Goal: Transaction & Acquisition: Purchase product/service

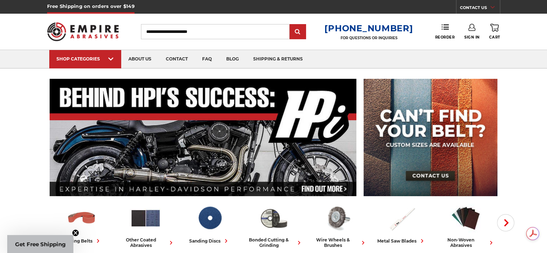
drag, startPoint x: 0, startPoint y: 0, endPoint x: 472, endPoint y: 30, distance: 472.6
click at [472, 30] on icon at bounding box center [471, 27] width 7 height 7
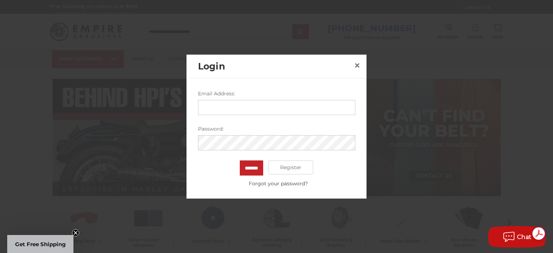
click at [207, 106] on input "Email Address:" at bounding box center [276, 107] width 157 height 15
type input "**********"
click at [240, 160] on input "*******" at bounding box center [251, 167] width 23 height 15
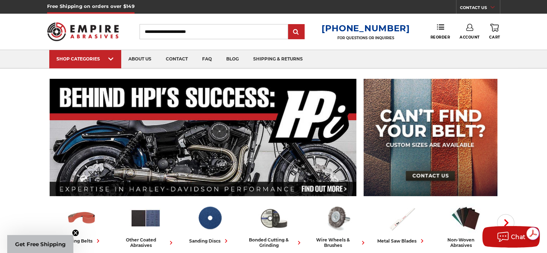
click at [467, 30] on use at bounding box center [469, 27] width 7 height 7
click at [471, 46] on link "Account" at bounding box center [469, 47] width 51 height 14
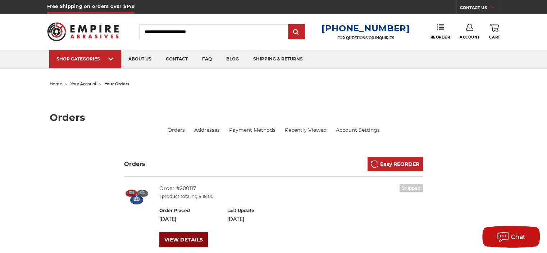
click at [172, 237] on link "VIEW DETAILS" at bounding box center [183, 239] width 49 height 15
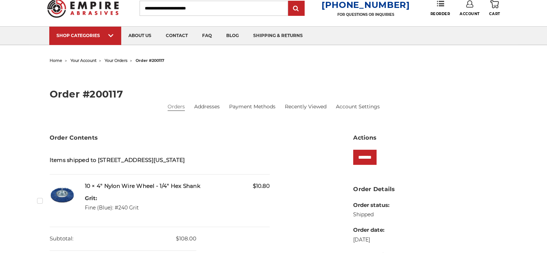
scroll to position [36, 0]
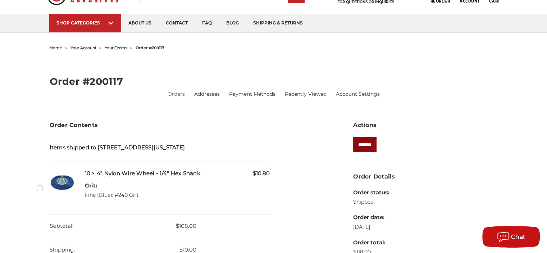
click at [367, 146] on input "*******" at bounding box center [364, 144] width 23 height 15
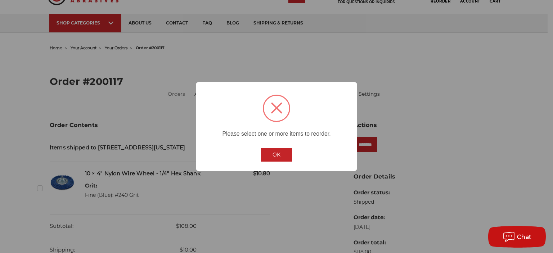
click at [272, 155] on button "OK" at bounding box center [276, 155] width 31 height 14
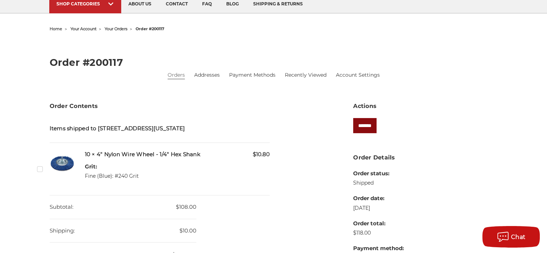
scroll to position [72, 0]
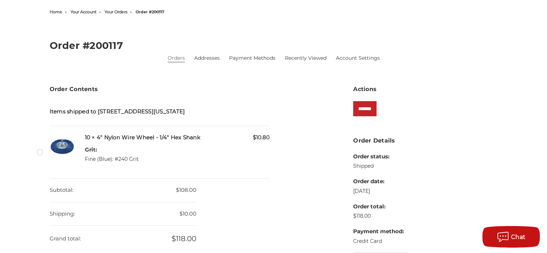
click at [40, 156] on label "Checkbox 543862 label" at bounding box center [41, 152] width 8 height 8
click at [360, 108] on input "*******" at bounding box center [364, 108] width 23 height 15
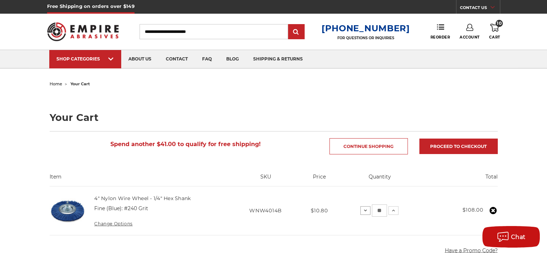
click at [366, 211] on icon at bounding box center [366, 211] width 6 height 6
click at [494, 209] on icon at bounding box center [493, 210] width 7 height 7
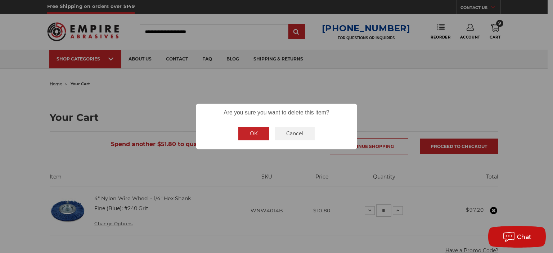
click at [253, 134] on button "OK" at bounding box center [253, 134] width 31 height 14
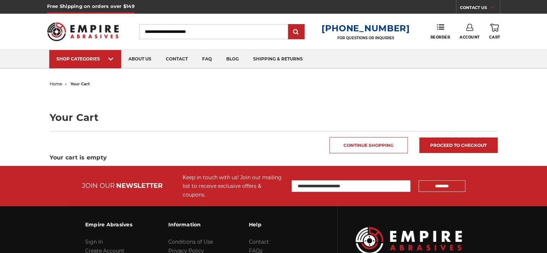
click at [178, 33] on input "Search" at bounding box center [214, 31] width 149 height 15
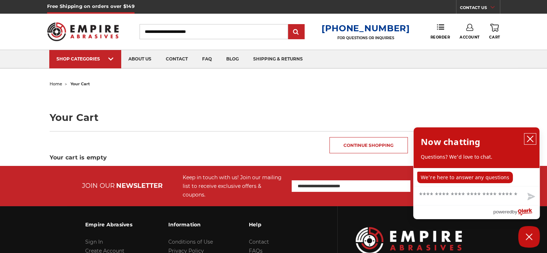
click at [530, 138] on icon "close chatbox" at bounding box center [530, 138] width 7 height 7
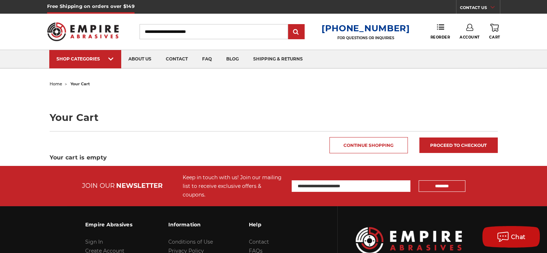
click at [169, 33] on input "Search" at bounding box center [214, 31] width 149 height 15
paste input "********"
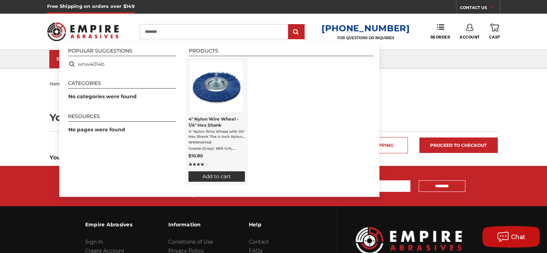
type input "********"
click at [208, 116] on span "4" Nylon Wire Wheel - 1/4" Hex Shank" at bounding box center [217, 122] width 56 height 12
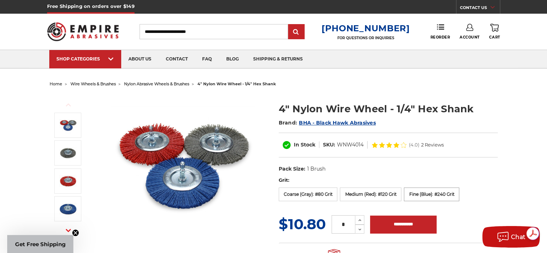
click at [418, 192] on label "Fine (Blue): #240 Grit" at bounding box center [431, 194] width 55 height 14
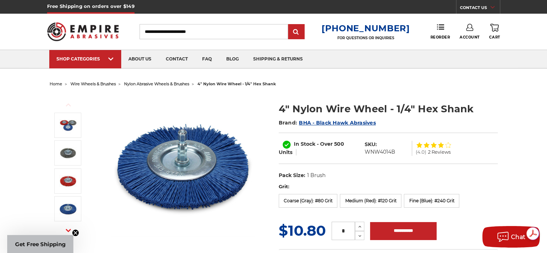
click at [346, 228] on input "*" at bounding box center [343, 231] width 23 height 18
type input "**"
click at [390, 227] on input "**********" at bounding box center [403, 231] width 67 height 18
type input "**********"
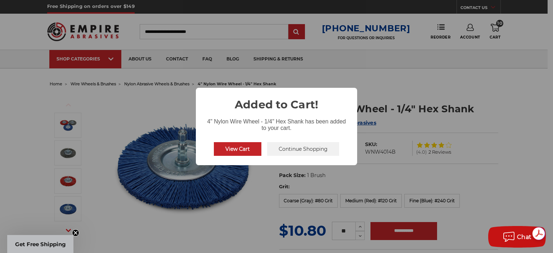
click at [246, 149] on button "View Cart" at bounding box center [237, 149] width 47 height 14
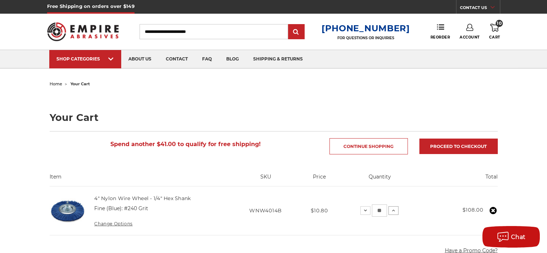
click at [393, 210] on icon at bounding box center [394, 211] width 6 height 6
click at [393, 210] on icon at bounding box center [396, 211] width 6 height 6
click at [396, 209] on icon at bounding box center [394, 211] width 6 height 6
click at [393, 213] on button "Increase Quantity:" at bounding box center [394, 210] width 10 height 9
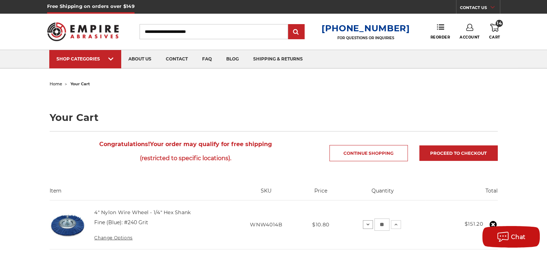
click at [369, 223] on use at bounding box center [368, 224] width 3 height 2
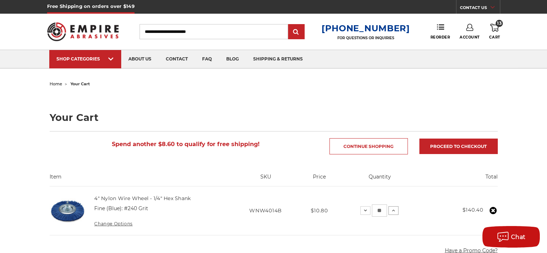
click at [395, 210] on icon at bounding box center [394, 211] width 6 height 6
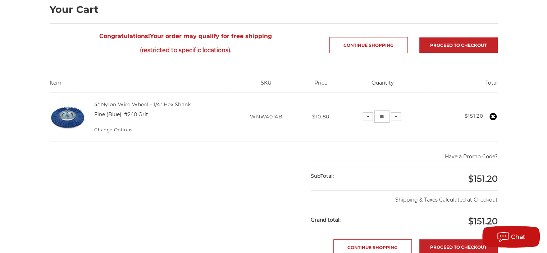
scroll to position [144, 0]
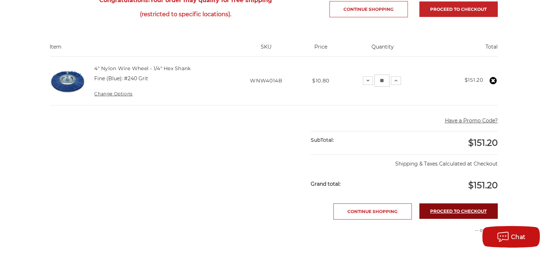
click at [440, 209] on link "Proceed to checkout" at bounding box center [459, 210] width 78 height 15
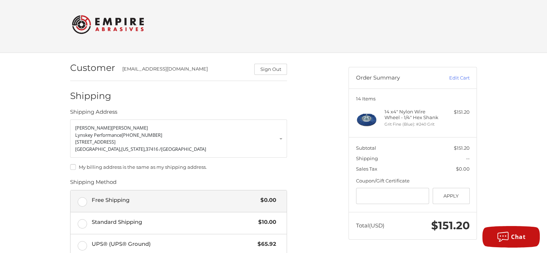
click at [83, 200] on label "Free Shipping $0.00" at bounding box center [179, 201] width 216 height 22
click at [72, 166] on label "My billing address is the same as my shipping address." at bounding box center [178, 167] width 217 height 6
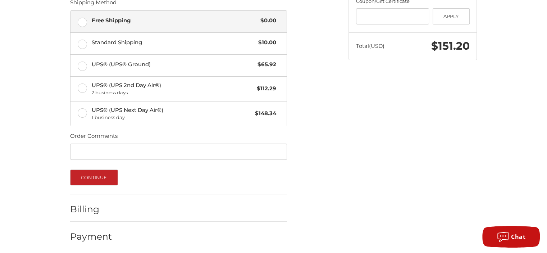
scroll to position [183, 0]
click at [93, 174] on button "Continue" at bounding box center [94, 177] width 48 height 16
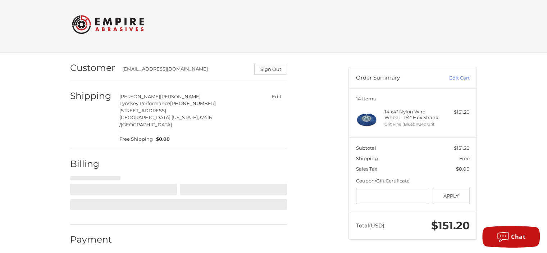
select select "**"
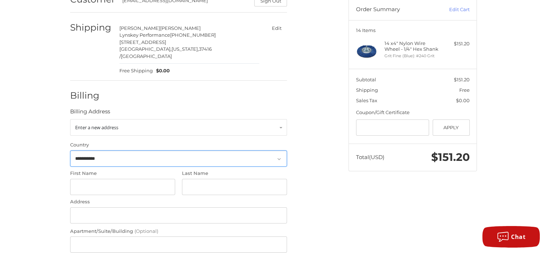
scroll to position [94, 0]
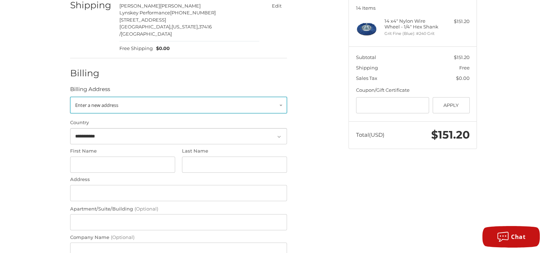
click at [118, 102] on span "Enter a new address" at bounding box center [96, 105] width 43 height 6
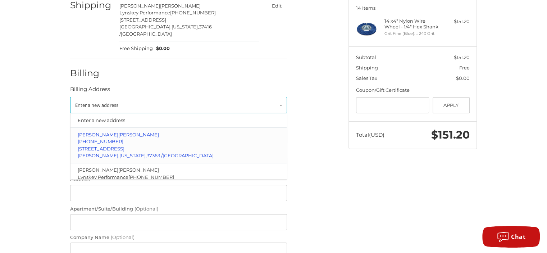
click at [89, 145] on span "[STREET_ADDRESS]" at bounding box center [101, 148] width 47 height 6
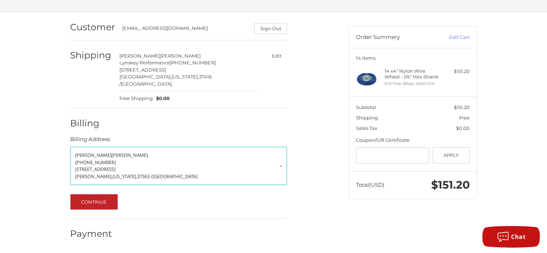
scroll to position [36, 0]
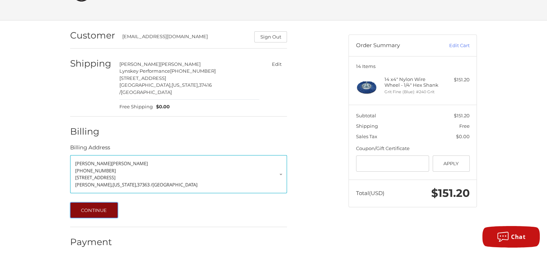
click at [95, 203] on button "Continue" at bounding box center [94, 210] width 48 height 16
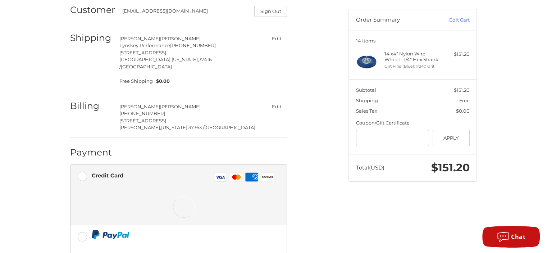
scroll to position [136, 0]
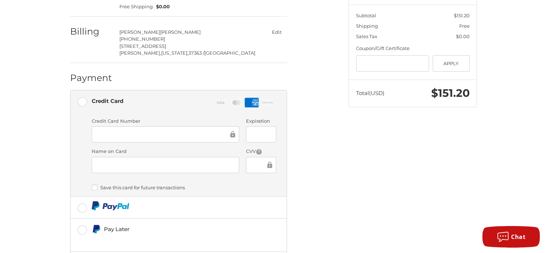
click at [107, 162] on div at bounding box center [166, 165] width 148 height 16
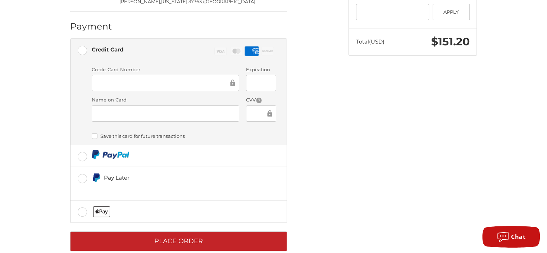
scroll to position [194, 0]
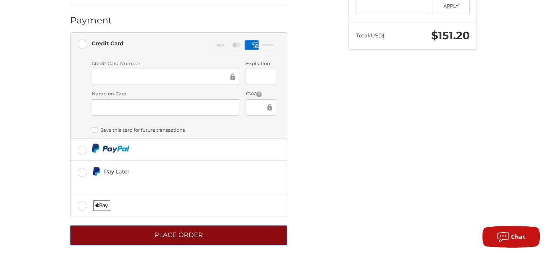
click at [176, 228] on button "Place Order" at bounding box center [178, 235] width 217 height 20
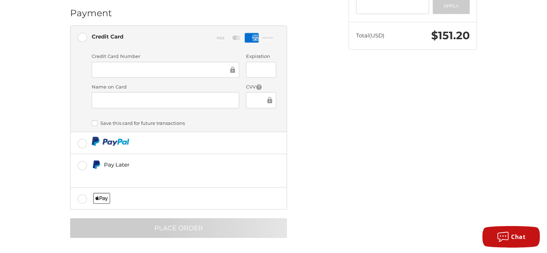
scroll to position [4, 0]
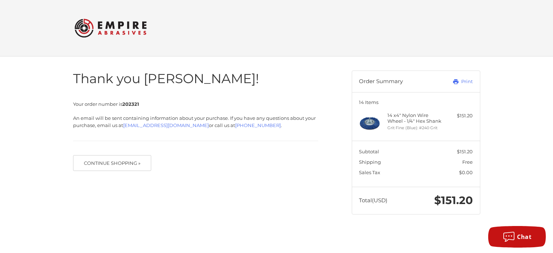
drag, startPoint x: 73, startPoint y: 104, endPoint x: 111, endPoint y: 110, distance: 38.2
click at [124, 104] on span "Your order number is 202321" at bounding box center [106, 104] width 66 height 6
click at [85, 106] on span "Your order number is 202321" at bounding box center [106, 104] width 66 height 6
drag, startPoint x: 85, startPoint y: 106, endPoint x: 140, endPoint y: 106, distance: 55.0
click at [140, 106] on p "Your order number is 202321" at bounding box center [195, 104] width 245 height 7
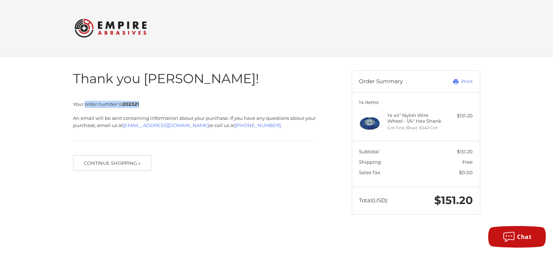
copy span "order number is 202321"
